Goal: Navigation & Orientation: Go to known website

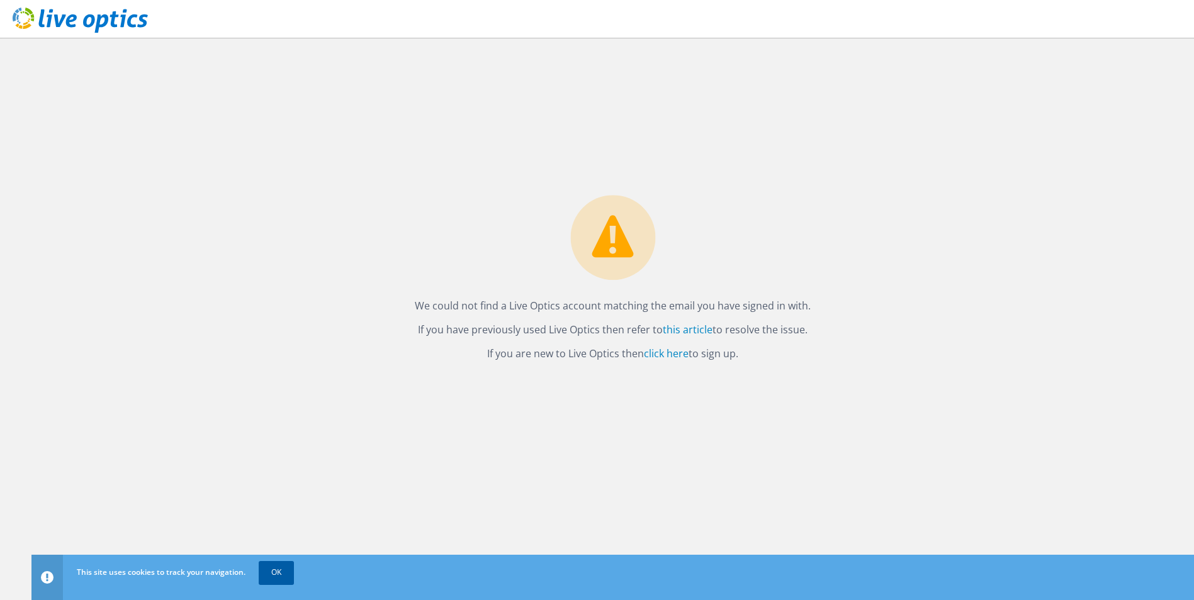
click at [271, 564] on link "OK" at bounding box center [276, 572] width 35 height 23
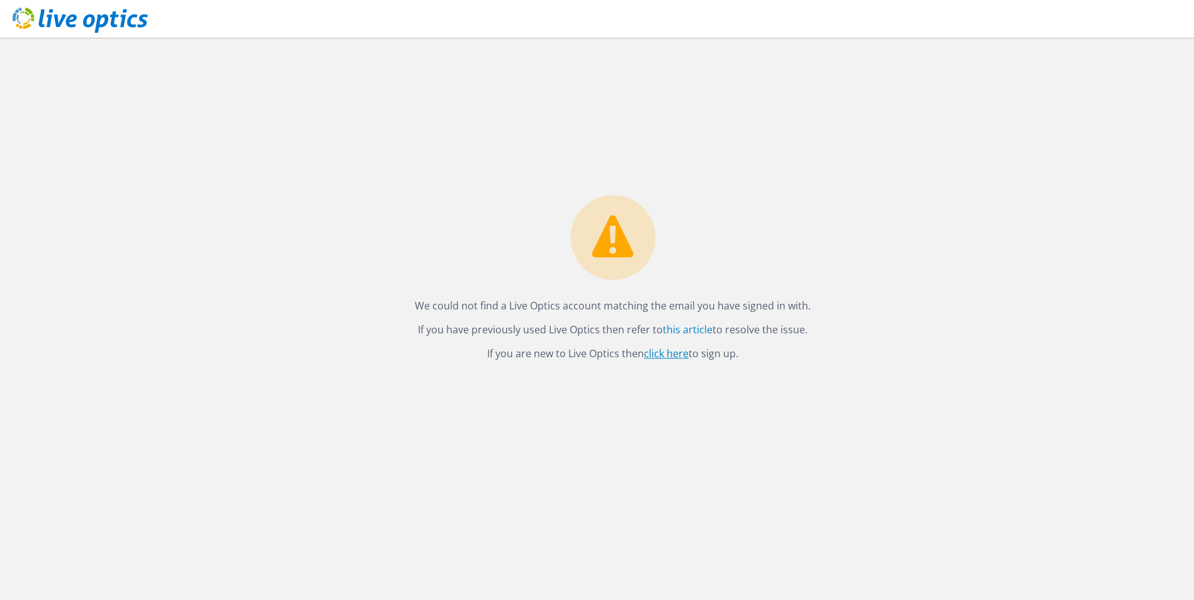
click at [674, 351] on link "click here" at bounding box center [666, 354] width 45 height 14
click at [383, 135] on div "We could not find a Live Optics account matching the email you have signed in w…" at bounding box center [612, 319] width 1163 height 563
click at [1138, 25] on header at bounding box center [597, 19] width 1194 height 38
click at [40, 20] on use at bounding box center [80, 20] width 135 height 25
click at [680, 358] on link "click here" at bounding box center [666, 354] width 45 height 14
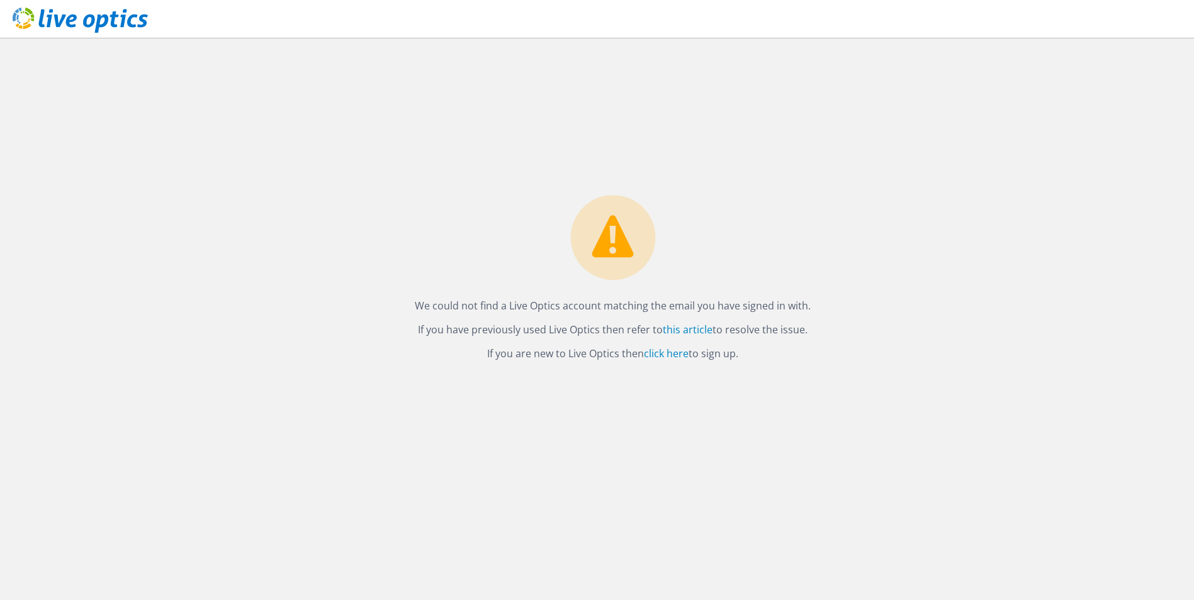
click at [602, 476] on div "We could not find a Live Optics account matching the email you have signed in w…" at bounding box center [612, 319] width 1163 height 563
click at [1078, 97] on div "We could not find a Live Optics account matching the email you have signed in w…" at bounding box center [612, 319] width 1163 height 563
